Goal: Information Seeking & Learning: Check status

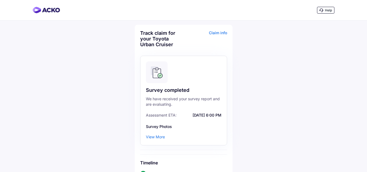
click at [218, 35] on div "Claim info" at bounding box center [206, 40] width 42 height 21
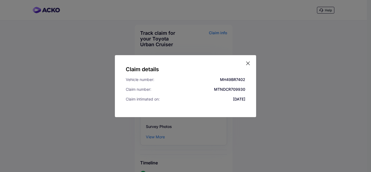
click at [249, 63] on icon at bounding box center [247, 63] width 5 height 5
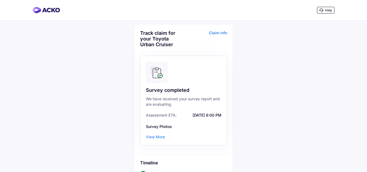
click at [154, 137] on div "View More" at bounding box center [155, 136] width 19 height 5
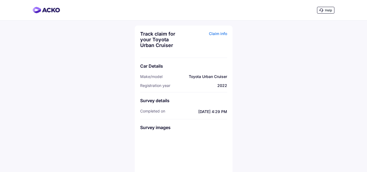
click at [153, 147] on img at bounding box center [153, 148] width 27 height 27
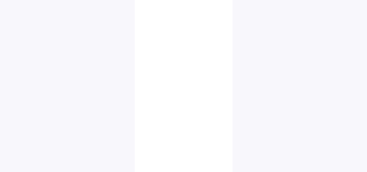
scroll to position [172, 0]
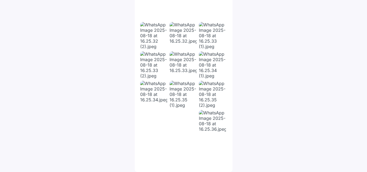
click at [186, 151] on img at bounding box center [182, 152] width 27 height 27
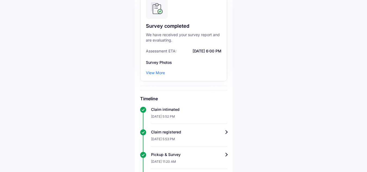
scroll to position [63, 0]
click at [153, 72] on div "View More" at bounding box center [155, 73] width 19 height 5
